Goal: Find specific page/section: Find specific page/section

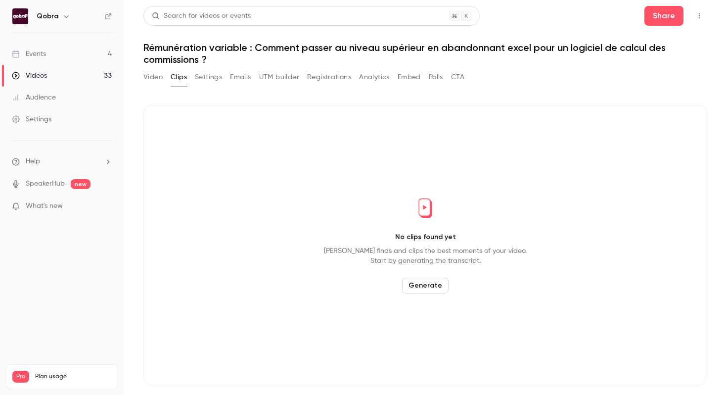
click at [67, 46] on link "Events 4" at bounding box center [62, 54] width 124 height 22
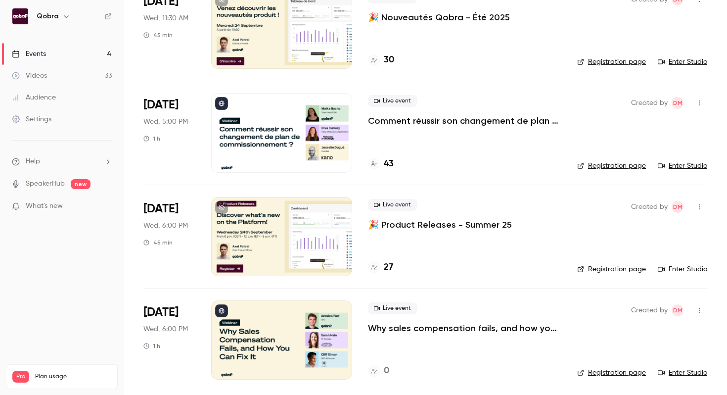
scroll to position [98, 0]
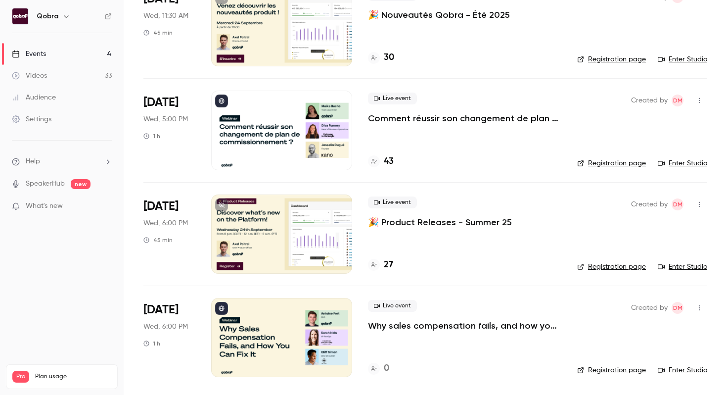
click at [397, 331] on div "Live event Why sales compensation fails, and how you can fix it 0" at bounding box center [464, 337] width 193 height 79
click at [432, 325] on p "Why sales compensation fails, and how you can fix it" at bounding box center [464, 326] width 193 height 12
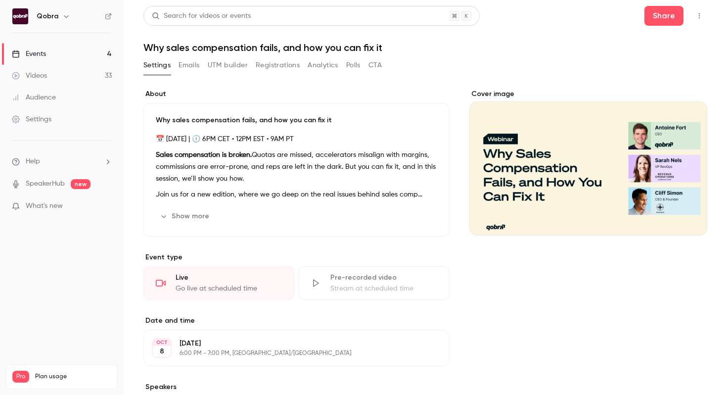
click at [234, 63] on button "UTM builder" at bounding box center [228, 65] width 40 height 16
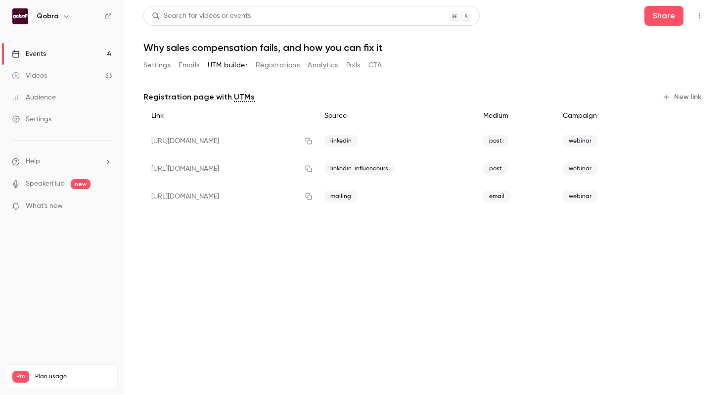
click at [100, 57] on link "Events 4" at bounding box center [62, 54] width 124 height 22
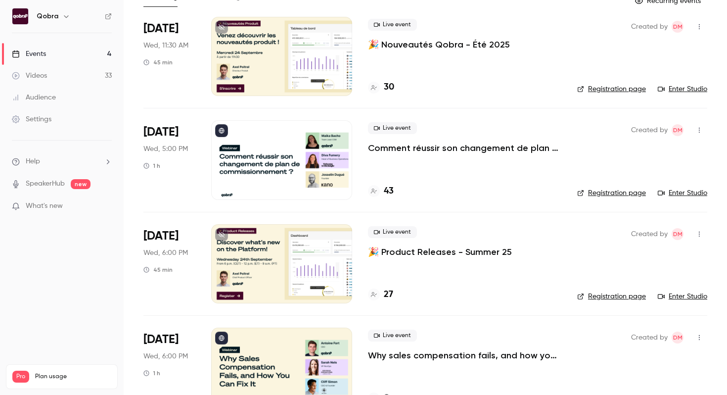
scroll to position [70, 0]
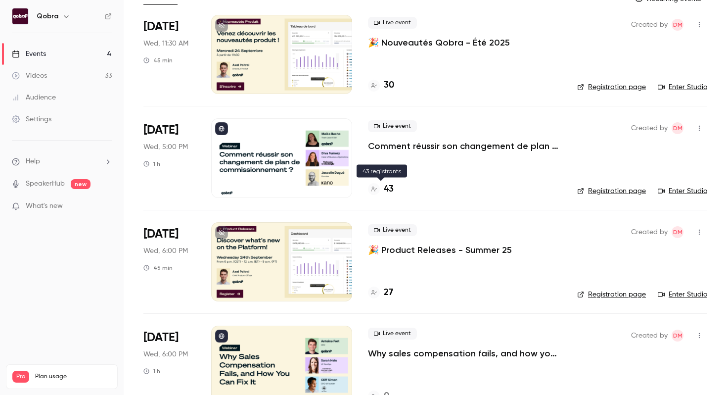
click at [389, 186] on h4 "43" at bounding box center [389, 189] width 10 height 13
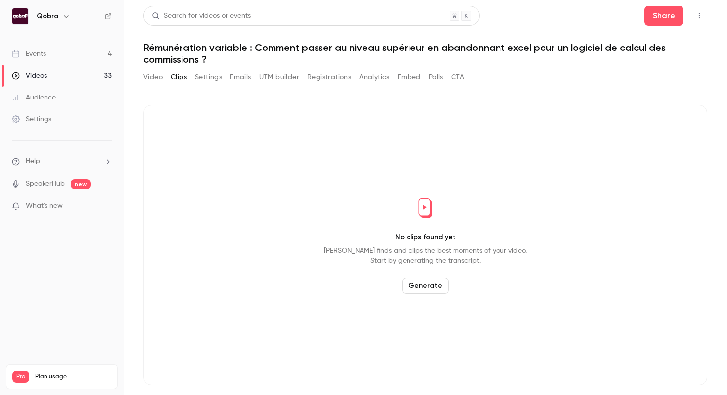
click at [57, 45] on link "Events 4" at bounding box center [62, 54] width 124 height 22
